Goal: Information Seeking & Learning: Learn about a topic

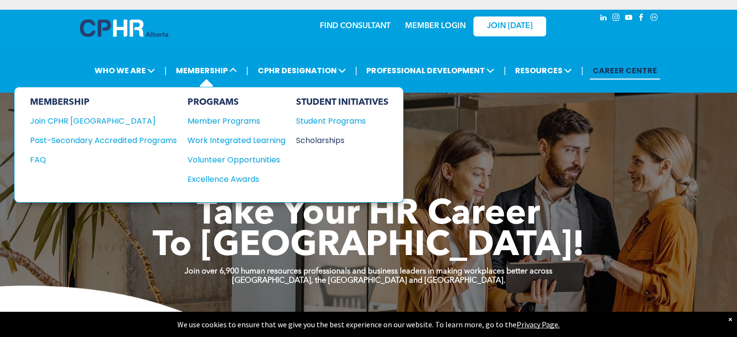
click at [322, 141] on div "Scholarships" at bounding box center [337, 140] width 83 height 12
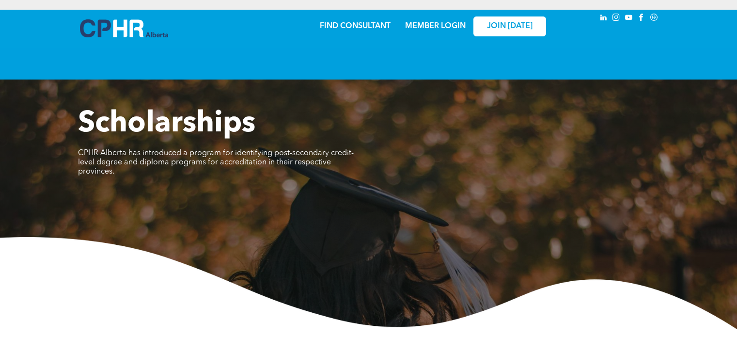
scroll to position [345, 0]
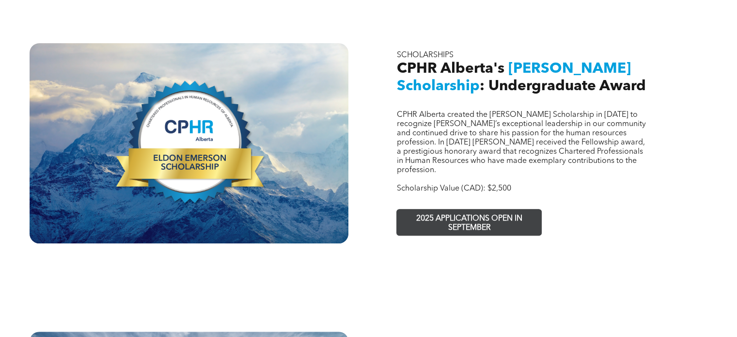
click at [438, 209] on span "2025 APPLICATIONS OPEN IN SEPTEMBER" at bounding box center [468, 223] width 141 height 28
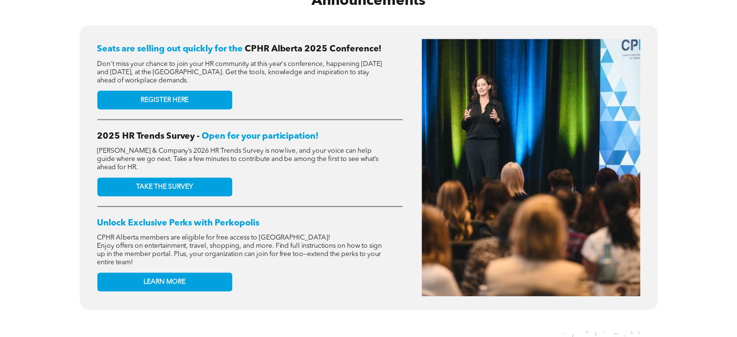
scroll to position [399, 0]
